Goal: Transaction & Acquisition: Purchase product/service

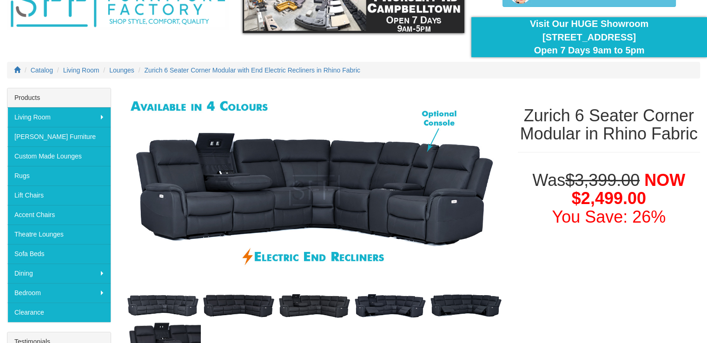
scroll to position [93, 0]
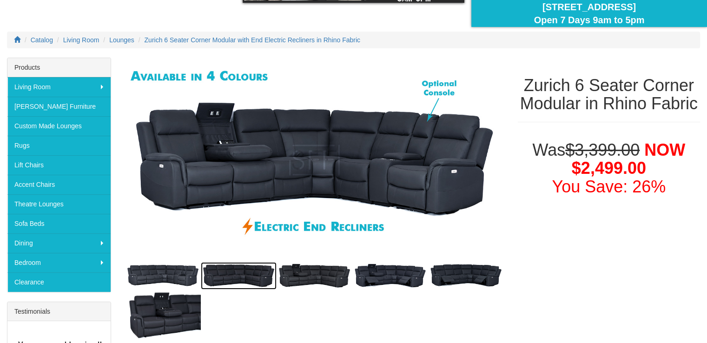
click at [226, 279] on img at bounding box center [239, 275] width 76 height 27
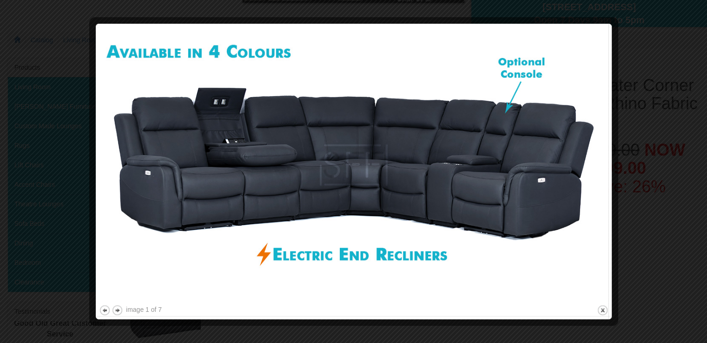
click at [40, 143] on div at bounding box center [353, 171] width 707 height 343
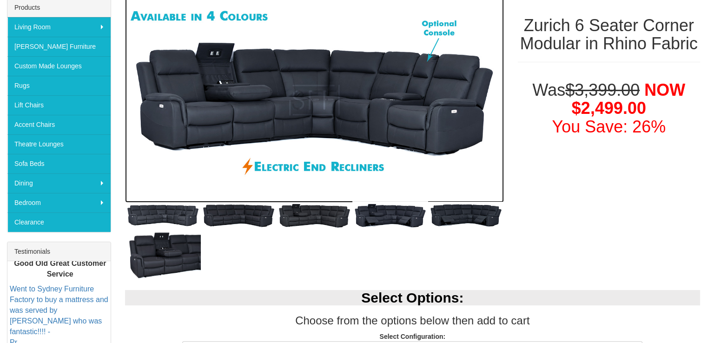
scroll to position [372, 0]
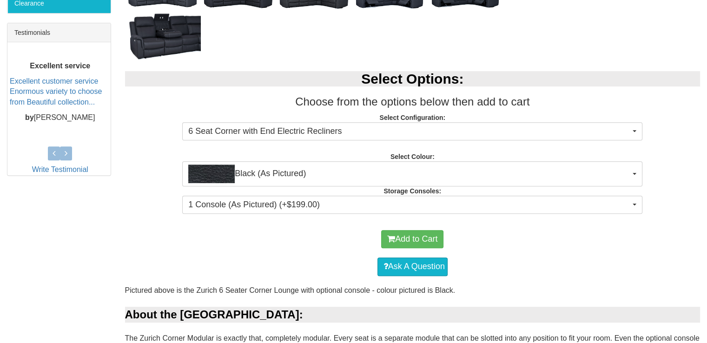
click at [130, 250] on div "Add to Cart" at bounding box center [413, 239] width 566 height 28
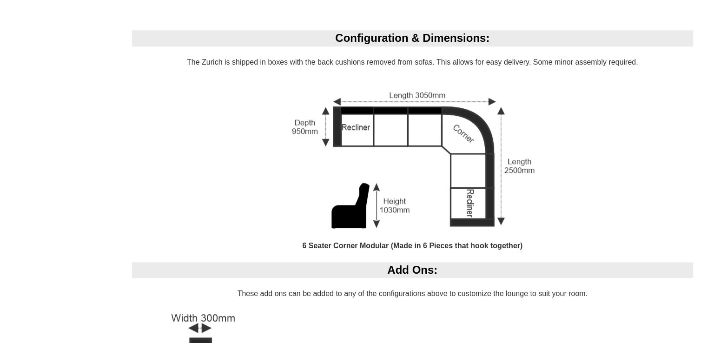
scroll to position [744, 0]
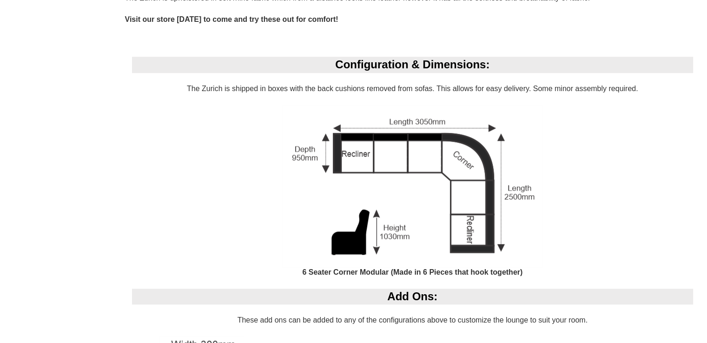
click at [72, 212] on div "Zurich 6 Seater Corner Modular in Rhino Fabric Was $3,399.00 NOW $2,499.00 You …" at bounding box center [353, 141] width 707 height 1468
click at [0, 158] on div "Zurich 6 Seater Corner Modular in Rhino Fabric Was $3,399.00 NOW $2,499.00 You …" at bounding box center [353, 141] width 707 height 1468
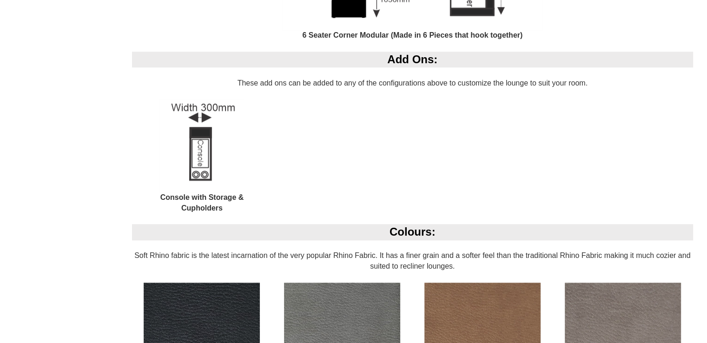
scroll to position [976, 0]
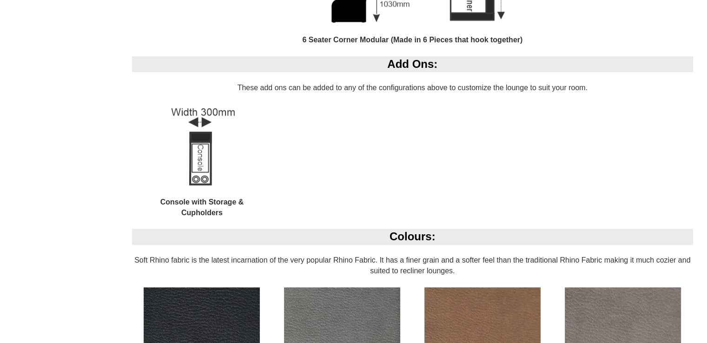
click at [403, 186] on div "Add Ons: These add ons can be added to any of the configurations above to custo…" at bounding box center [413, 142] width 576 height 172
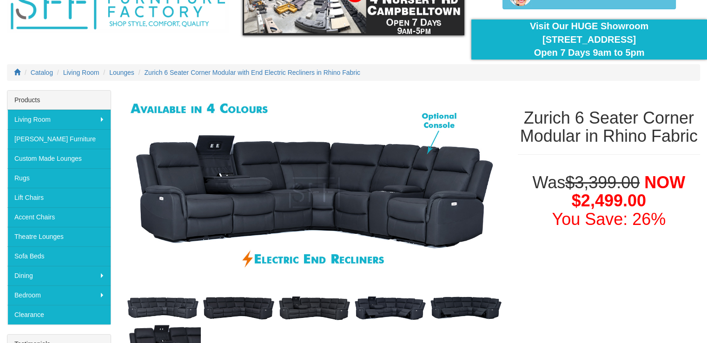
scroll to position [0, 0]
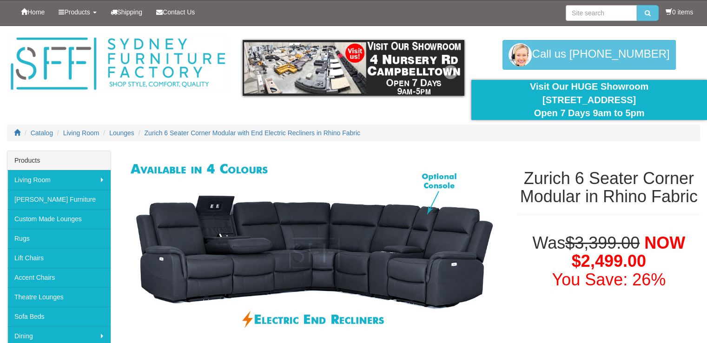
click at [453, 72] on link "Next" at bounding box center [450, 72] width 14 height 14
click at [255, 72] on link "Prev" at bounding box center [257, 72] width 14 height 14
click at [39, 10] on span "Home" at bounding box center [35, 11] width 17 height 7
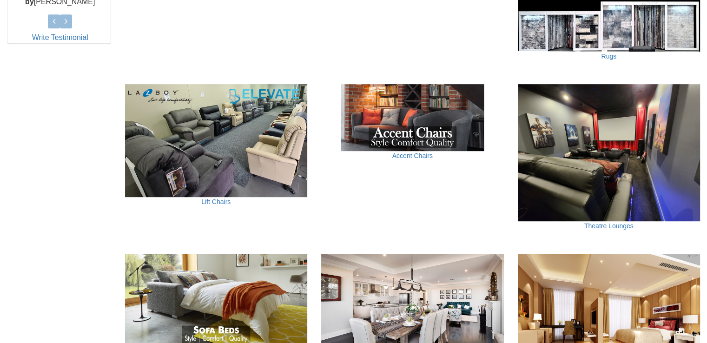
scroll to position [511, 0]
